Goal: Task Accomplishment & Management: Manage account settings

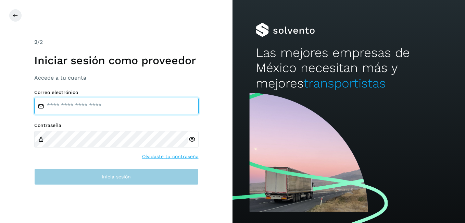
type input "**********"
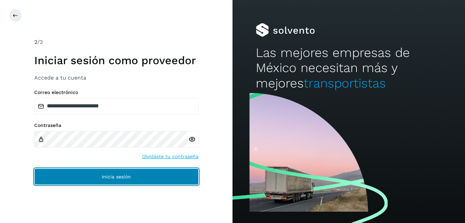
click at [113, 178] on span "Inicia sesión" at bounding box center [116, 176] width 29 height 5
click at [112, 177] on span "Inicia sesión" at bounding box center [116, 176] width 29 height 5
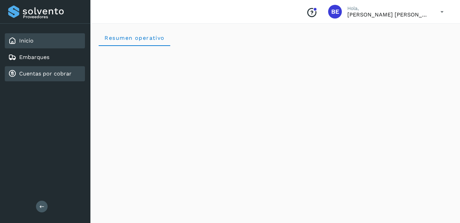
click at [48, 72] on link "Cuentas por cobrar" at bounding box center [45, 73] width 52 height 7
